Goal: Find specific page/section: Find specific page/section

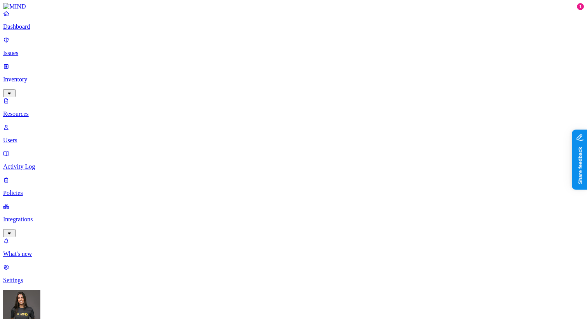
click at [38, 137] on p "Users" at bounding box center [293, 140] width 580 height 7
click at [216, 64] on div "External" at bounding box center [216, 67] width 0 height 14
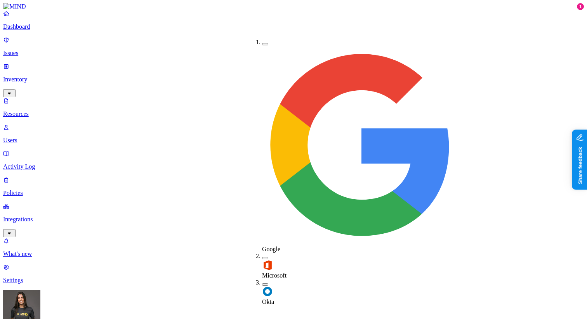
click at [246, 42] on div "Google Microsoft Okta" at bounding box center [246, 52] width 0 height 39
click at [262, 43] on button "button" at bounding box center [265, 44] width 6 height 2
